Goal: Find specific page/section: Find specific page/section

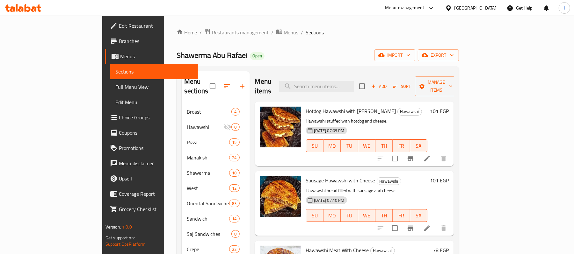
click at [212, 35] on span "Restaurants management" at bounding box center [240, 33] width 57 height 8
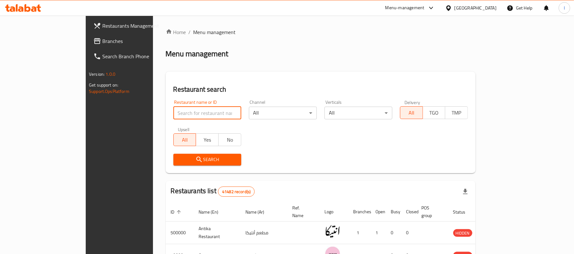
click at [173, 114] on input "search" at bounding box center [207, 113] width 68 height 13
paste input "734958"
click button "Search" at bounding box center [207, 160] width 68 height 12
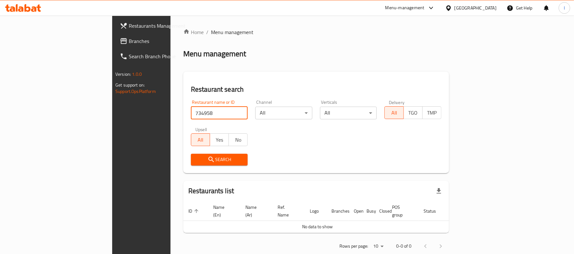
paste input "HA1SW5"
click at [191, 113] on input "734958HA1SW5" at bounding box center [219, 113] width 57 height 13
paste input "search"
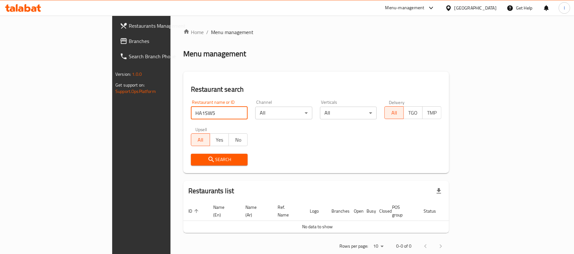
click button "Search" at bounding box center [219, 160] width 57 height 12
click at [191, 112] on input "HA1SW5" at bounding box center [219, 113] width 57 height 13
paste input "مطعم ابو عامر"
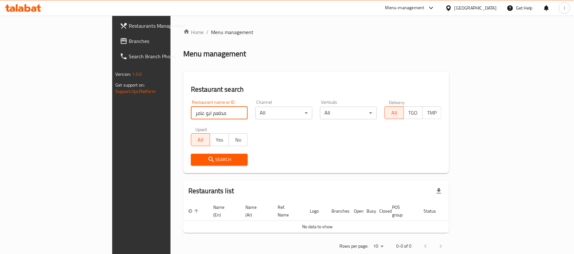
type input "مطعم ابو عامر"
click button "Search" at bounding box center [219, 160] width 57 height 12
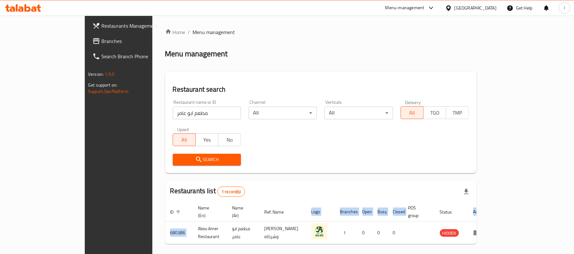
drag, startPoint x: 136, startPoint y: 227, endPoint x: 108, endPoint y: 226, distance: 28.7
click at [152, 226] on div "Home / Menu management Menu management Restaurant search Restaurant name or ID …" at bounding box center [320, 147] width 337 height 263
click at [281, 189] on div "Restaurants list 1 record(s)" at bounding box center [320, 192] width 311 height 22
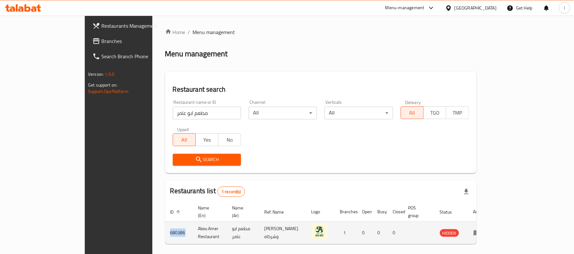
drag, startPoint x: 135, startPoint y: 227, endPoint x: 113, endPoint y: 230, distance: 22.8
click at [165, 230] on td "680386" at bounding box center [179, 233] width 28 height 23
copy td "680386"
